Goal: Task Accomplishment & Management: Complete application form

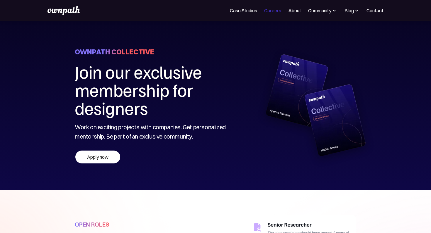
click at [276, 11] on link "Careers" at bounding box center [272, 10] width 17 height 7
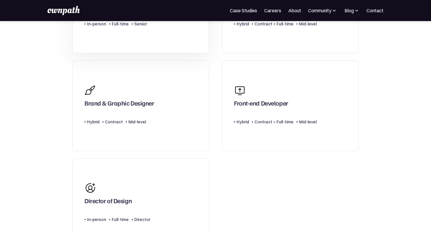
scroll to position [125, 0]
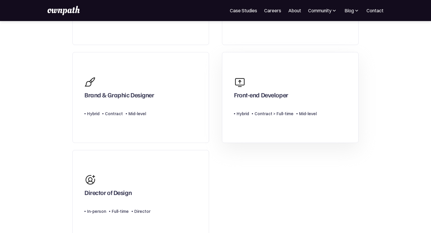
click at [302, 95] on div "Front-end Developer" at bounding box center [275, 88] width 83 height 28
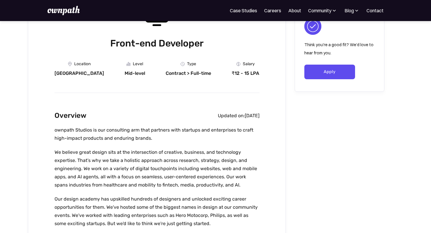
scroll to position [68, 0]
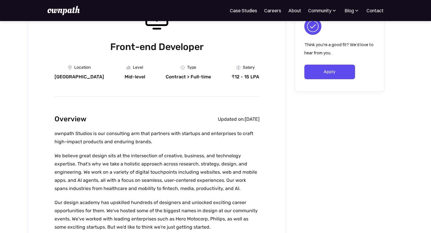
drag, startPoint x: 187, startPoint y: 116, endPoint x: 270, endPoint y: 124, distance: 83.3
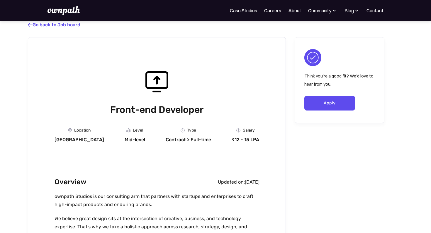
scroll to position [5, 0]
click at [335, 106] on link "Apply" at bounding box center [329, 103] width 51 height 15
